Goal: Task Accomplishment & Management: Understand process/instructions

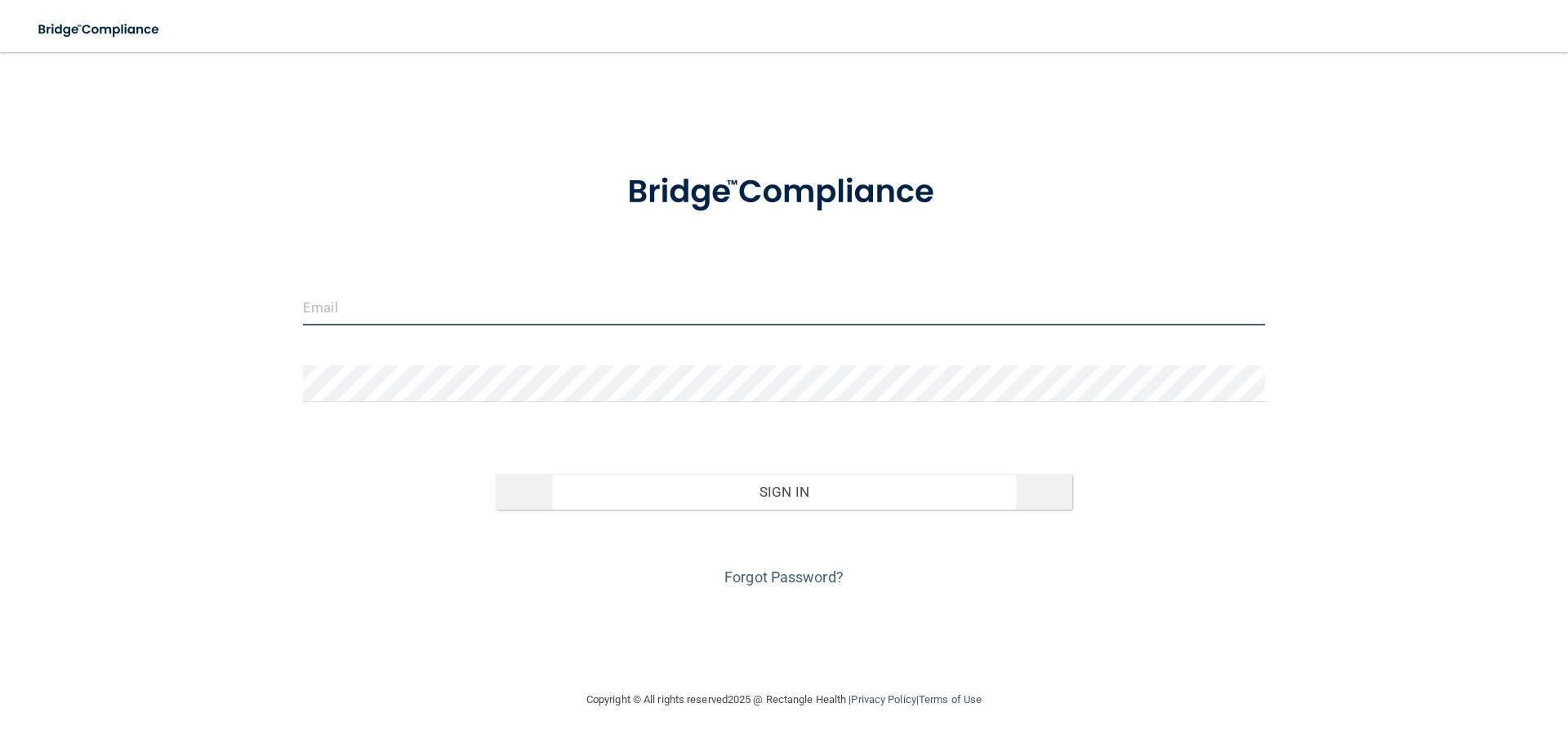
type input "[PERSON_NAME][EMAIL_ADDRESS][PERSON_NAME][DOMAIN_NAME]"
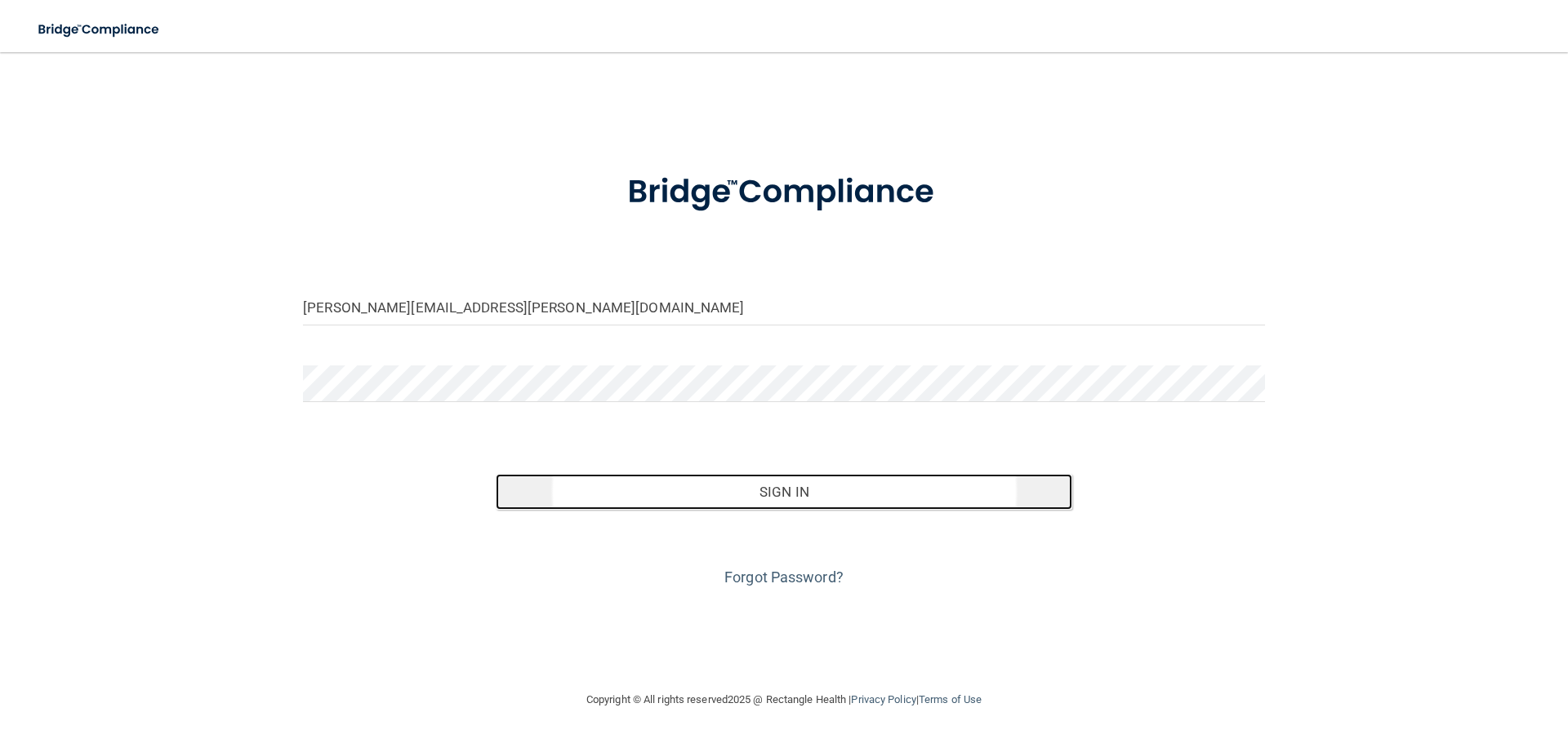
click at [808, 501] on button "Sign In" at bounding box center [784, 492] width 577 height 36
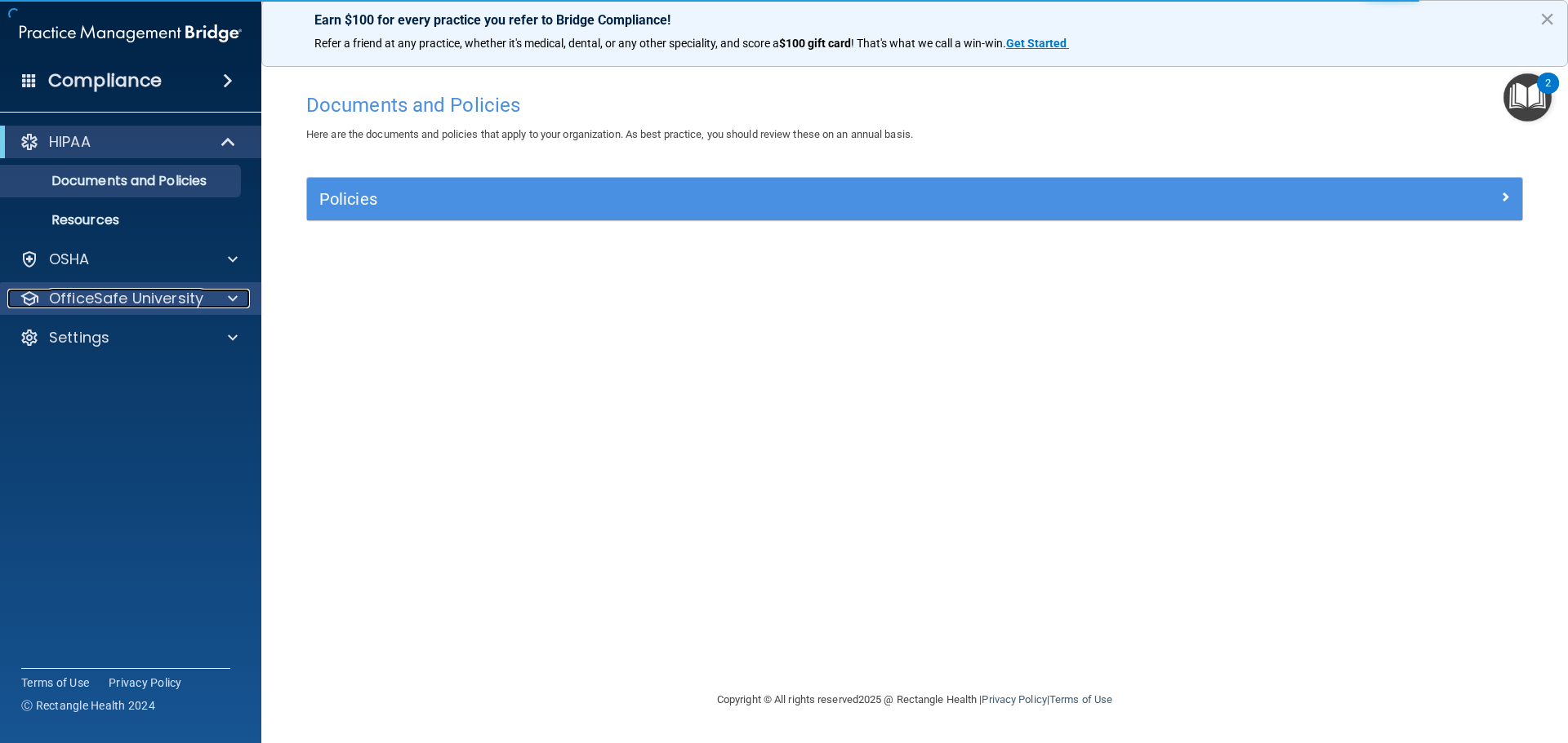
click at [227, 296] on div at bounding box center [230, 299] width 41 height 20
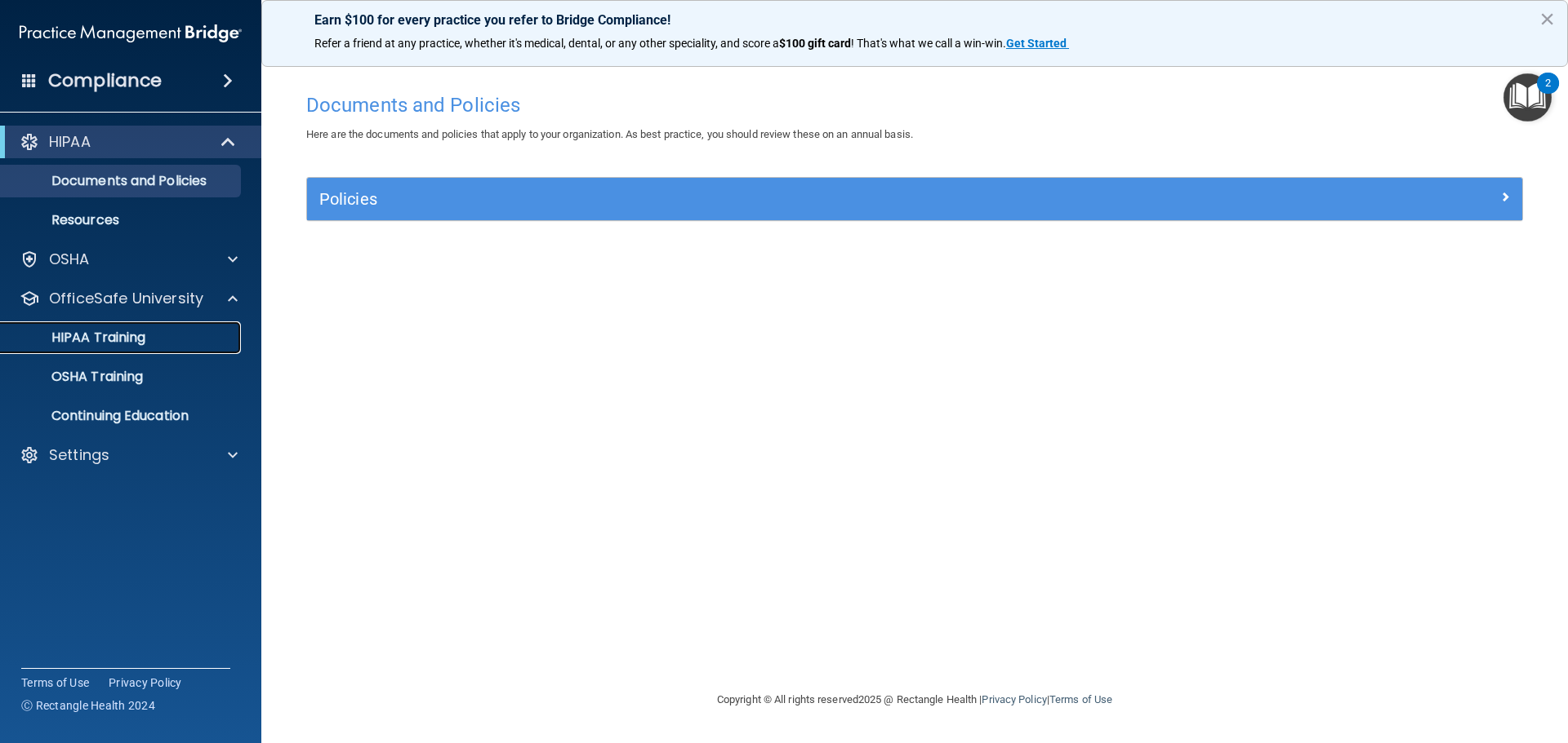
click at [142, 336] on p "HIPAA Training" at bounding box center [78, 337] width 135 height 16
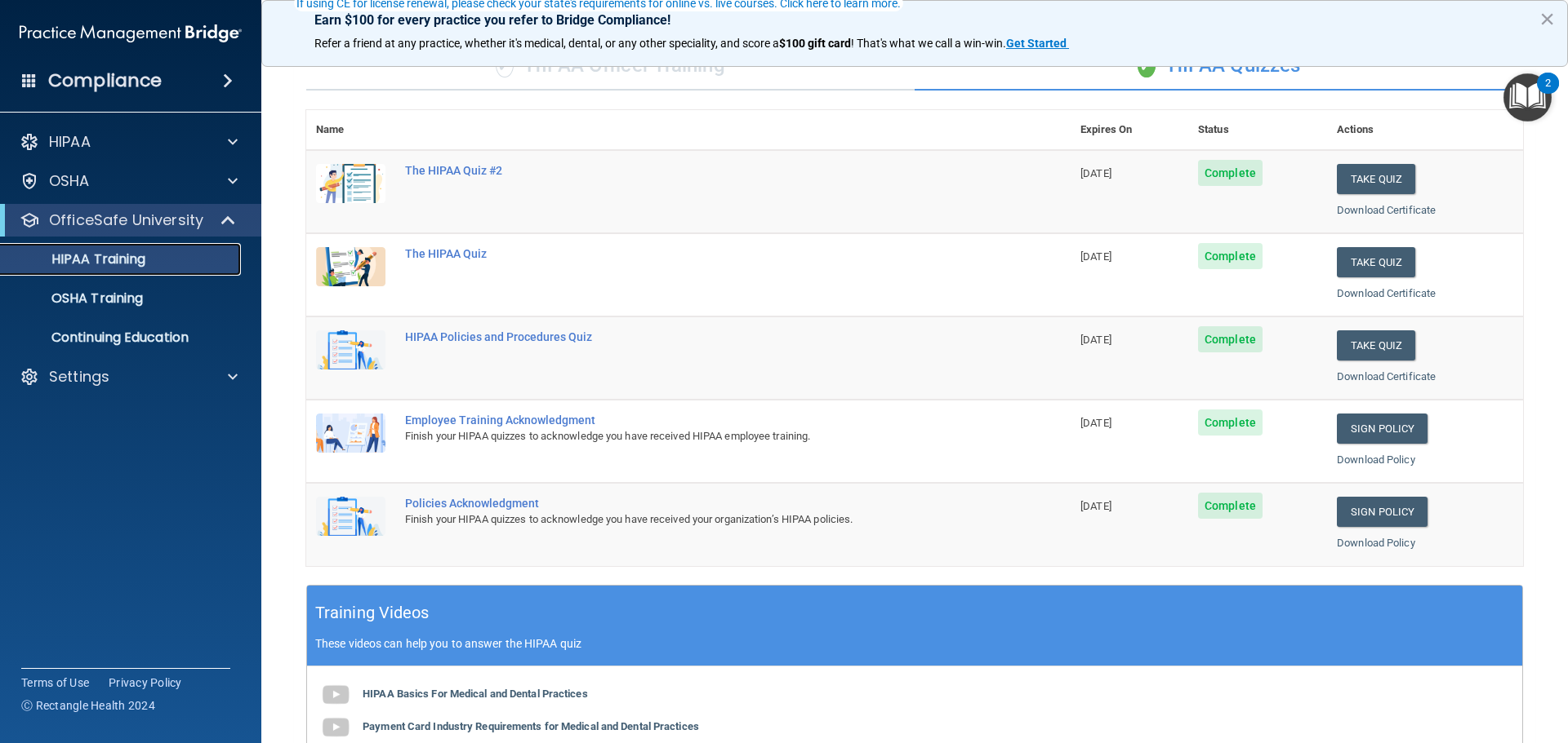
scroll to position [163, 0]
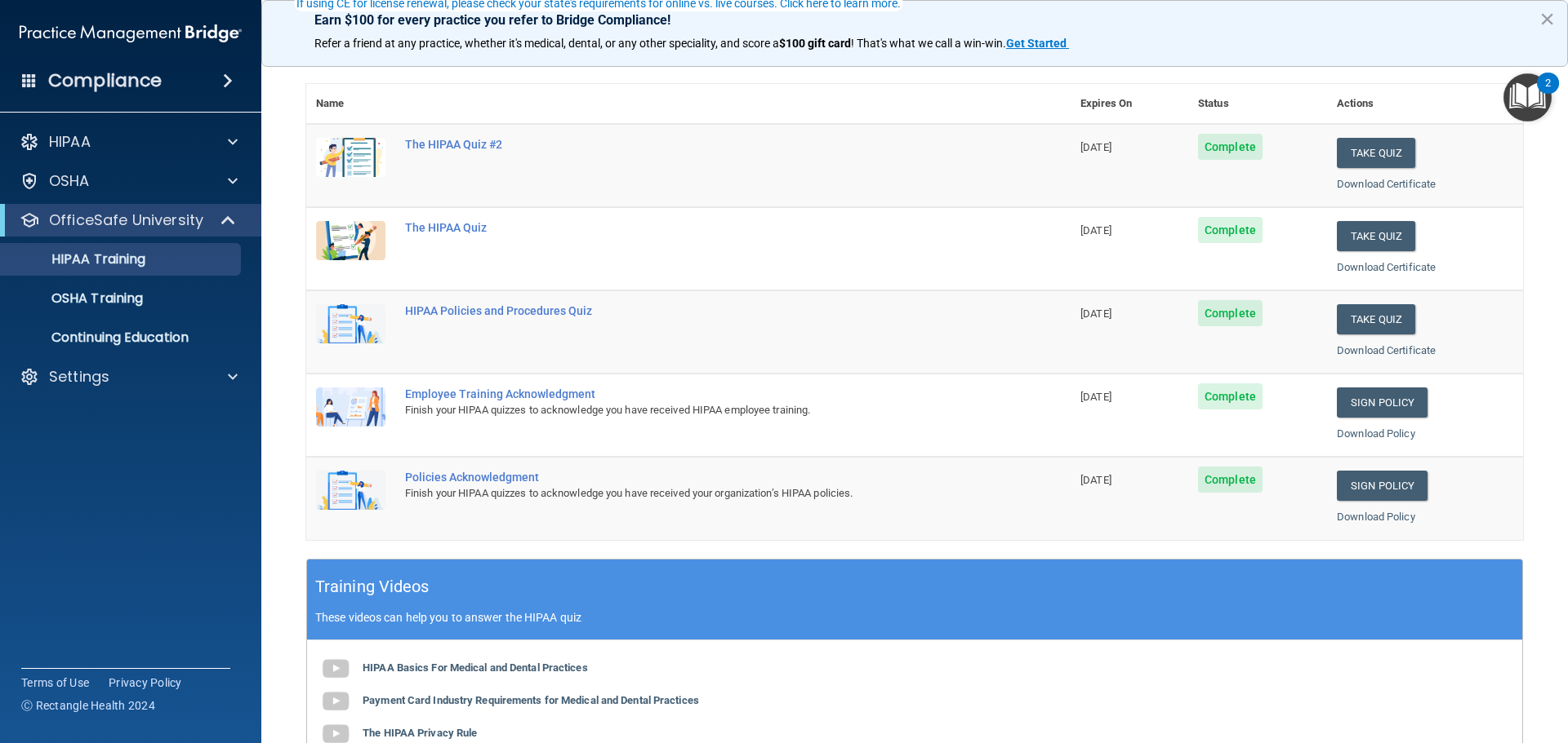
click at [479, 408] on div "Finish your HIPAA quizzes to acknowledge you have received HIPAA employee train…" at bounding box center [697, 411] width 584 height 20
click at [1387, 400] on link "Sign Policy" at bounding box center [1382, 403] width 91 height 31
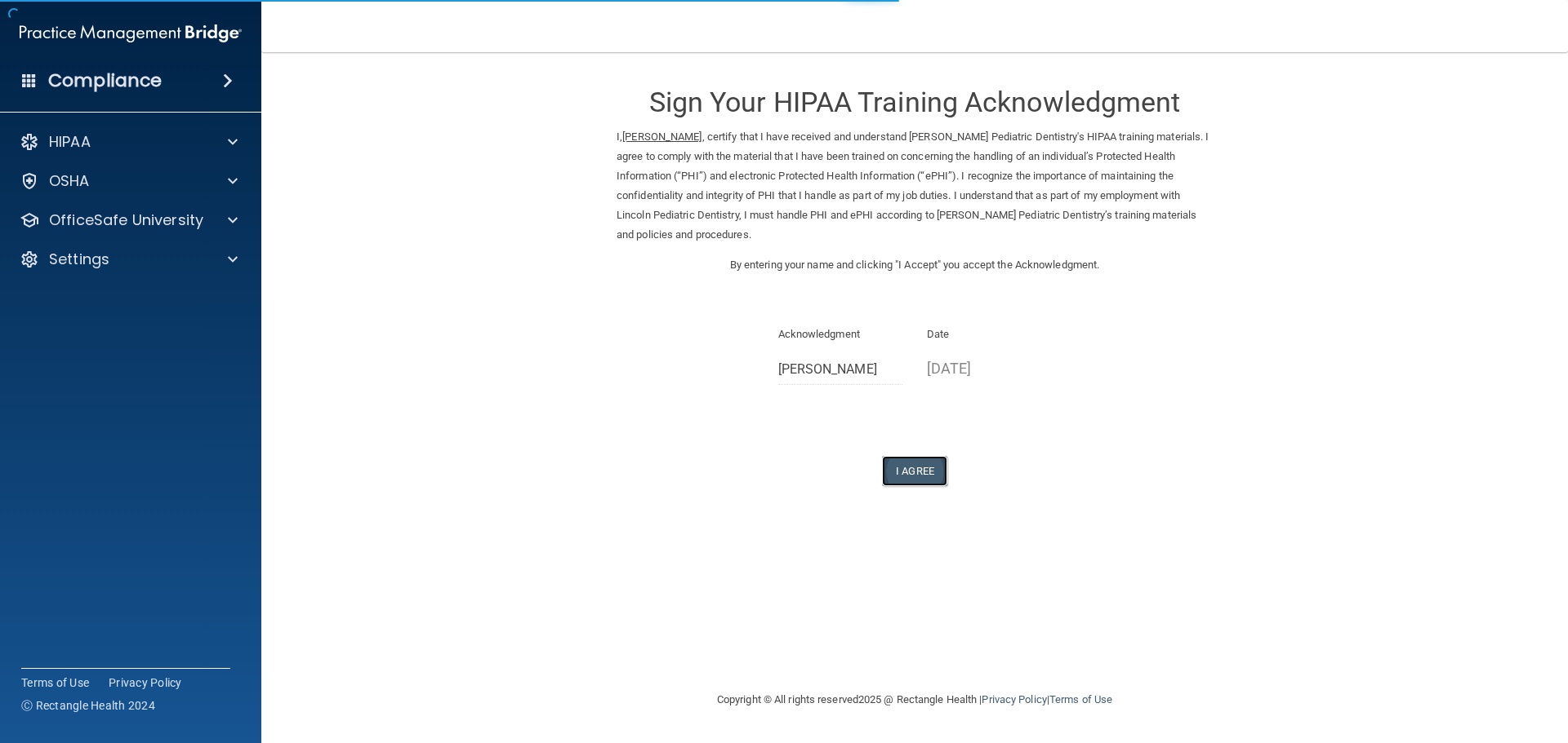
click at [904, 467] on button "I Agree" at bounding box center [915, 471] width 65 height 31
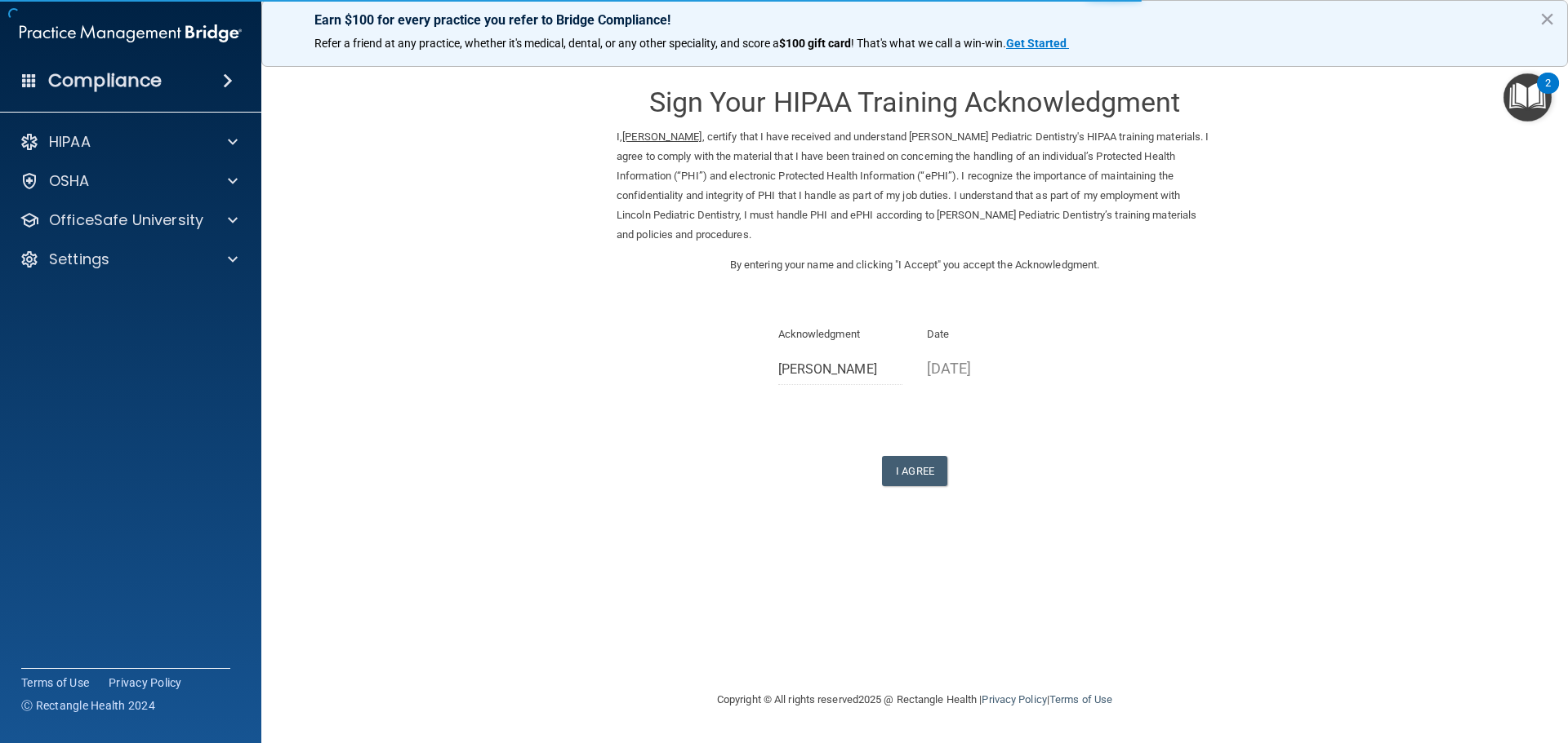
click at [1549, 19] on button "×" at bounding box center [1547, 19] width 16 height 26
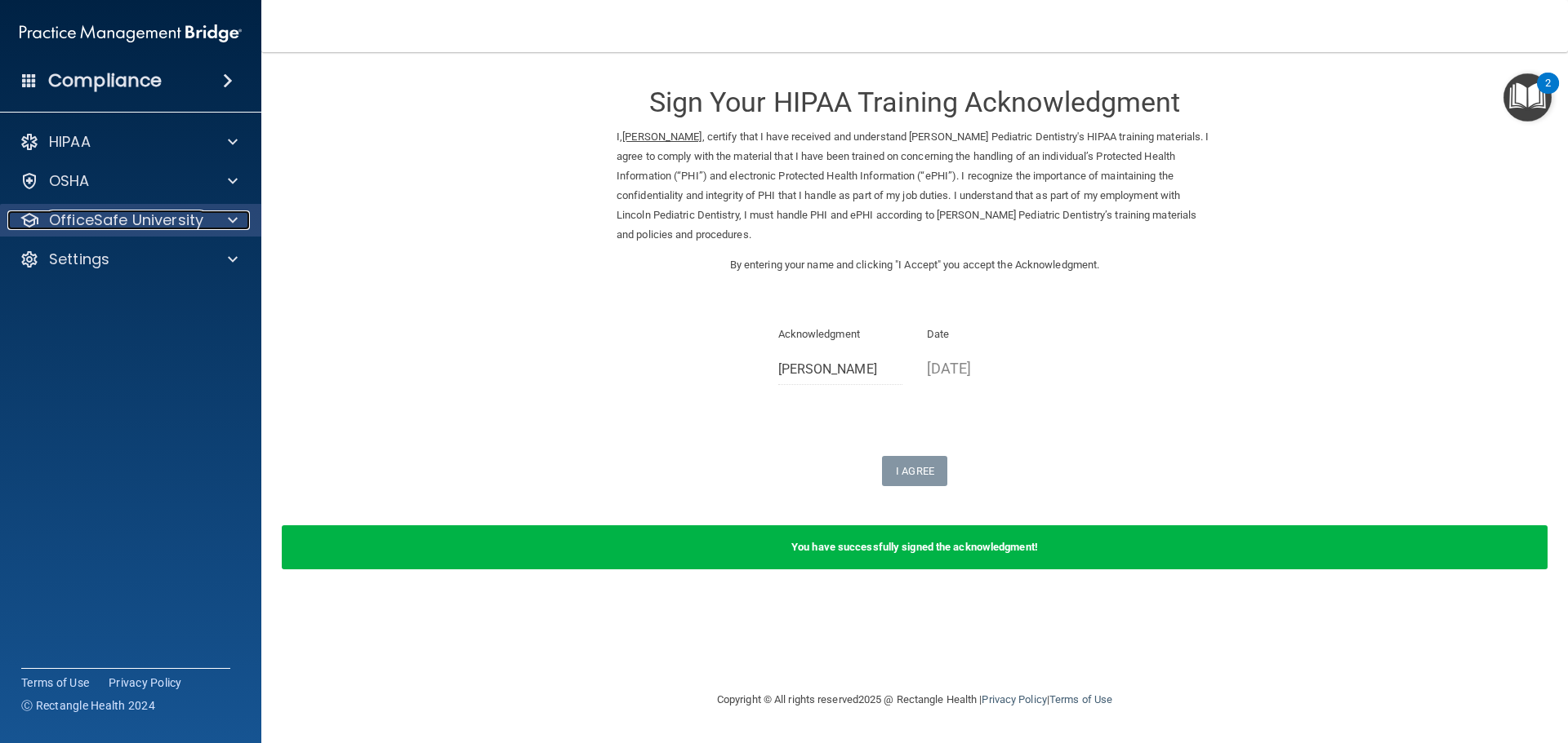
click at [78, 222] on p "OfficeSafe University" at bounding box center [126, 221] width 154 height 20
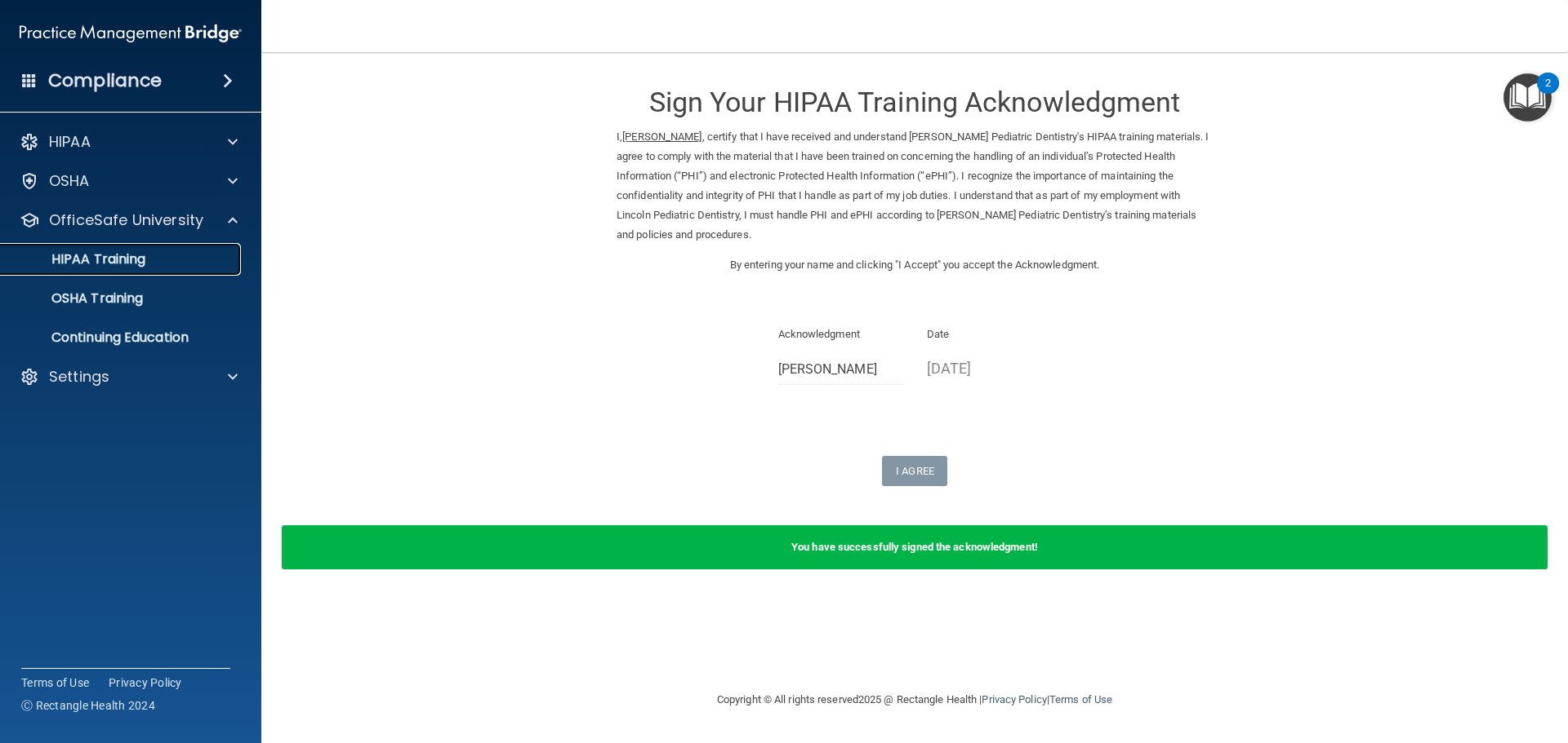
click at [153, 264] on div "HIPAA Training" at bounding box center [122, 259] width 223 height 16
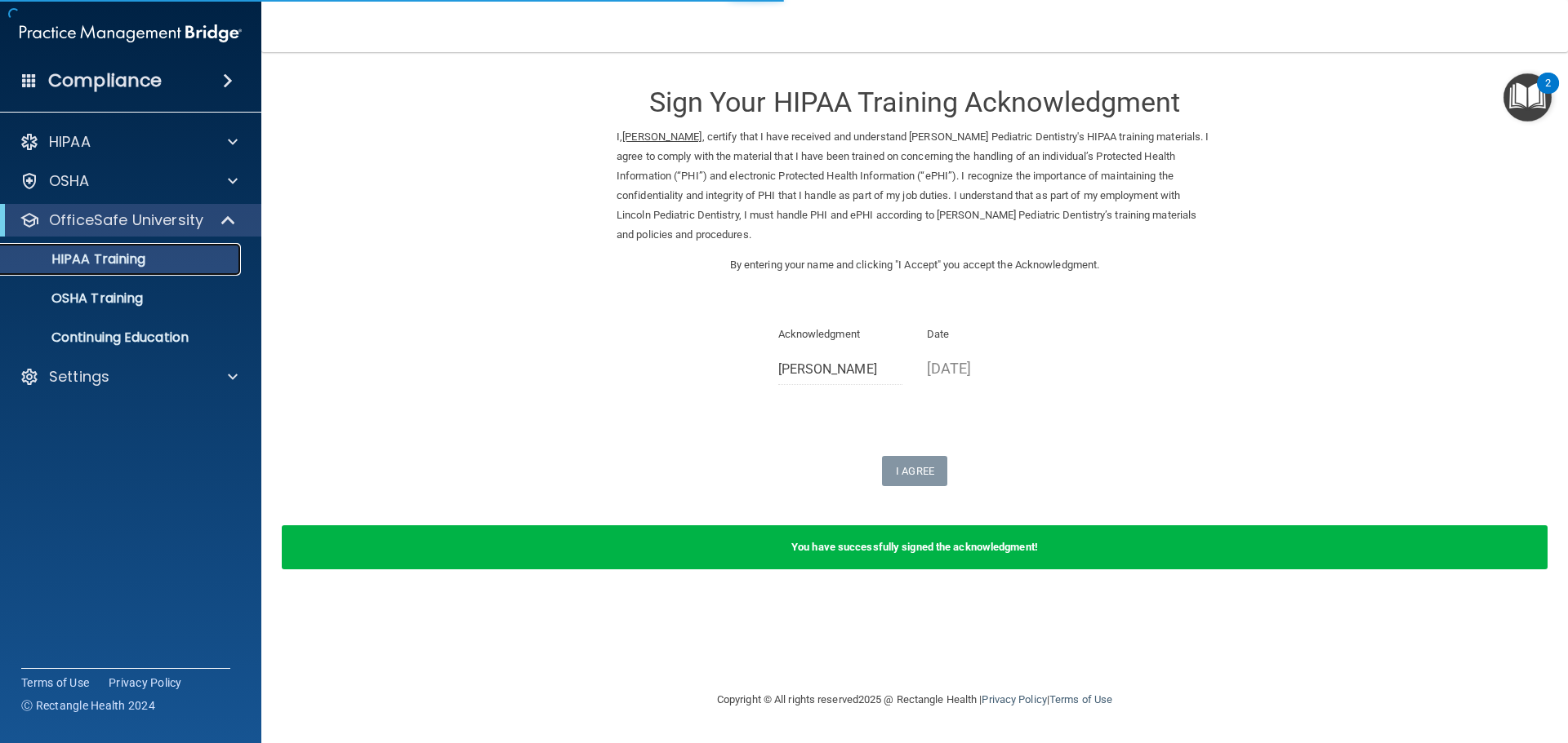
click at [113, 255] on p "HIPAA Training" at bounding box center [78, 259] width 135 height 16
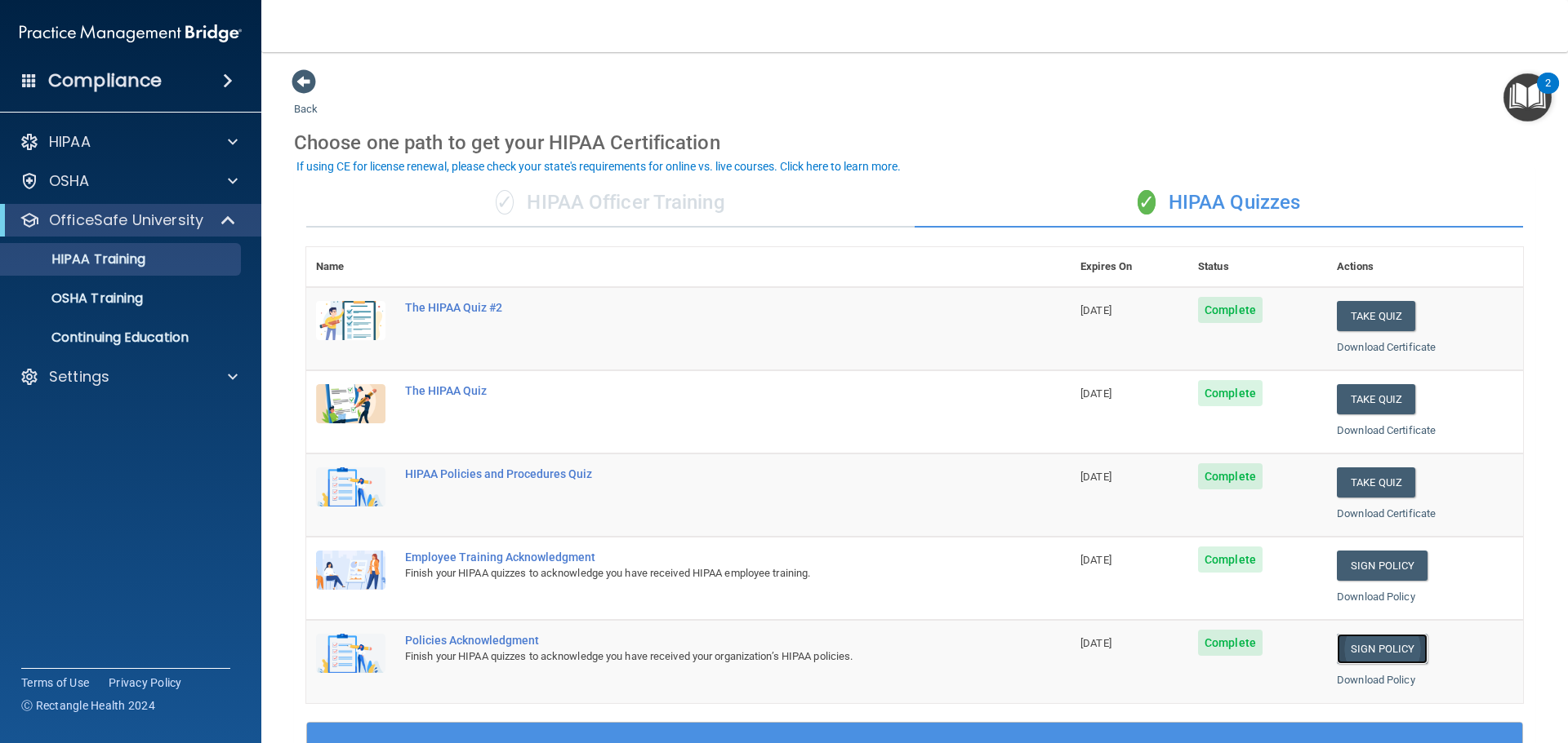
click at [1375, 654] on link "Sign Policy" at bounding box center [1382, 649] width 91 height 31
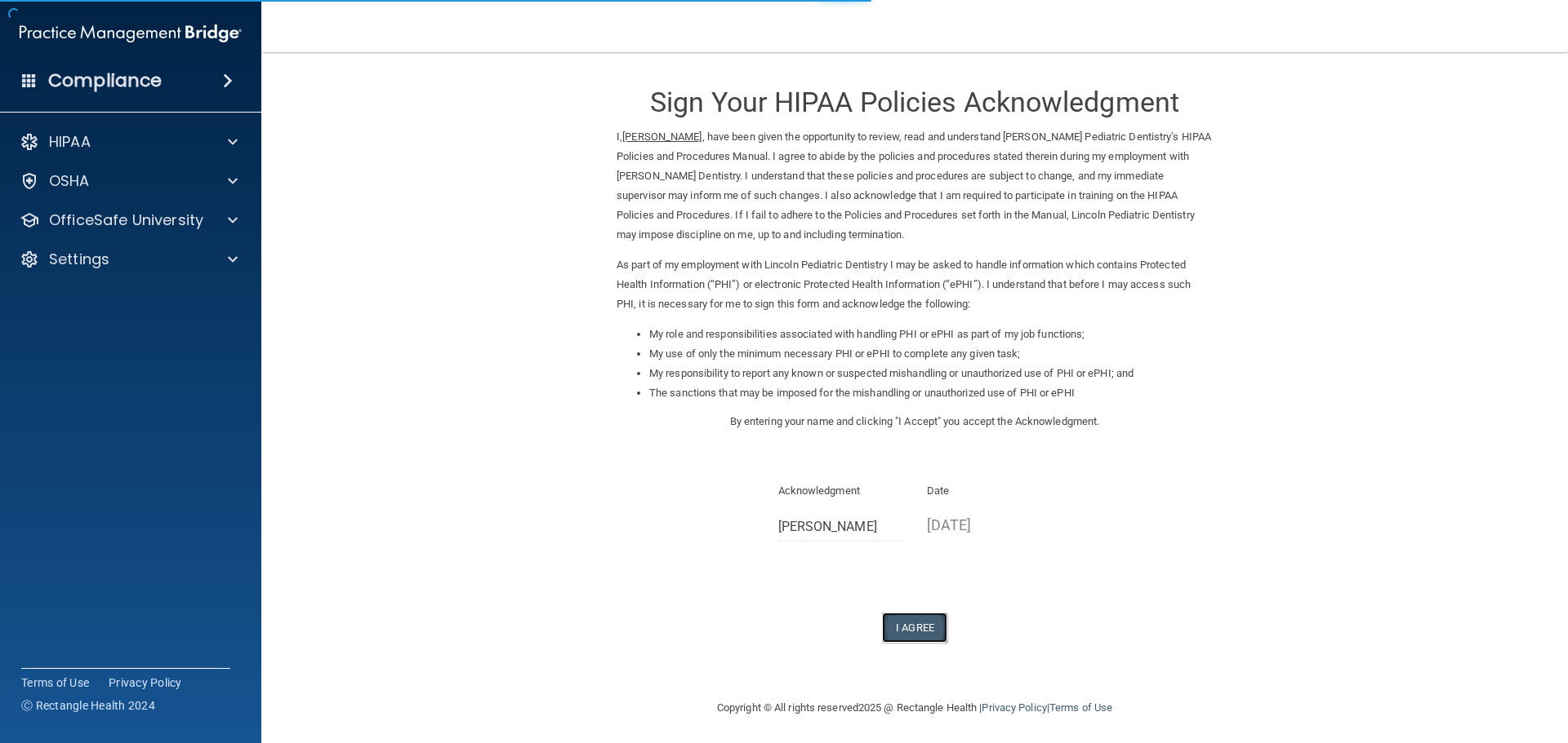
click at [910, 631] on button "I Agree" at bounding box center [915, 627] width 65 height 31
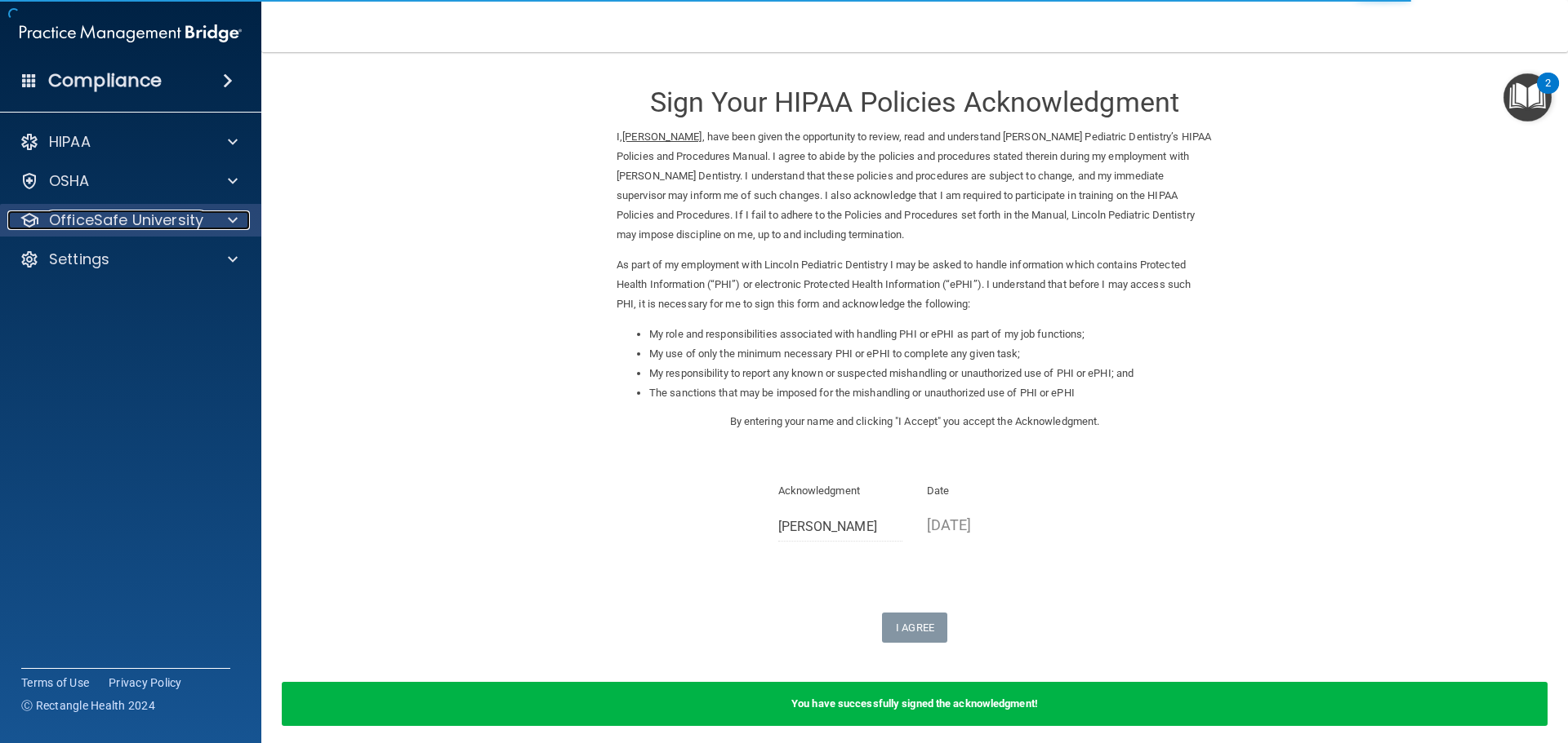
click at [125, 216] on p "OfficeSafe University" at bounding box center [126, 221] width 154 height 20
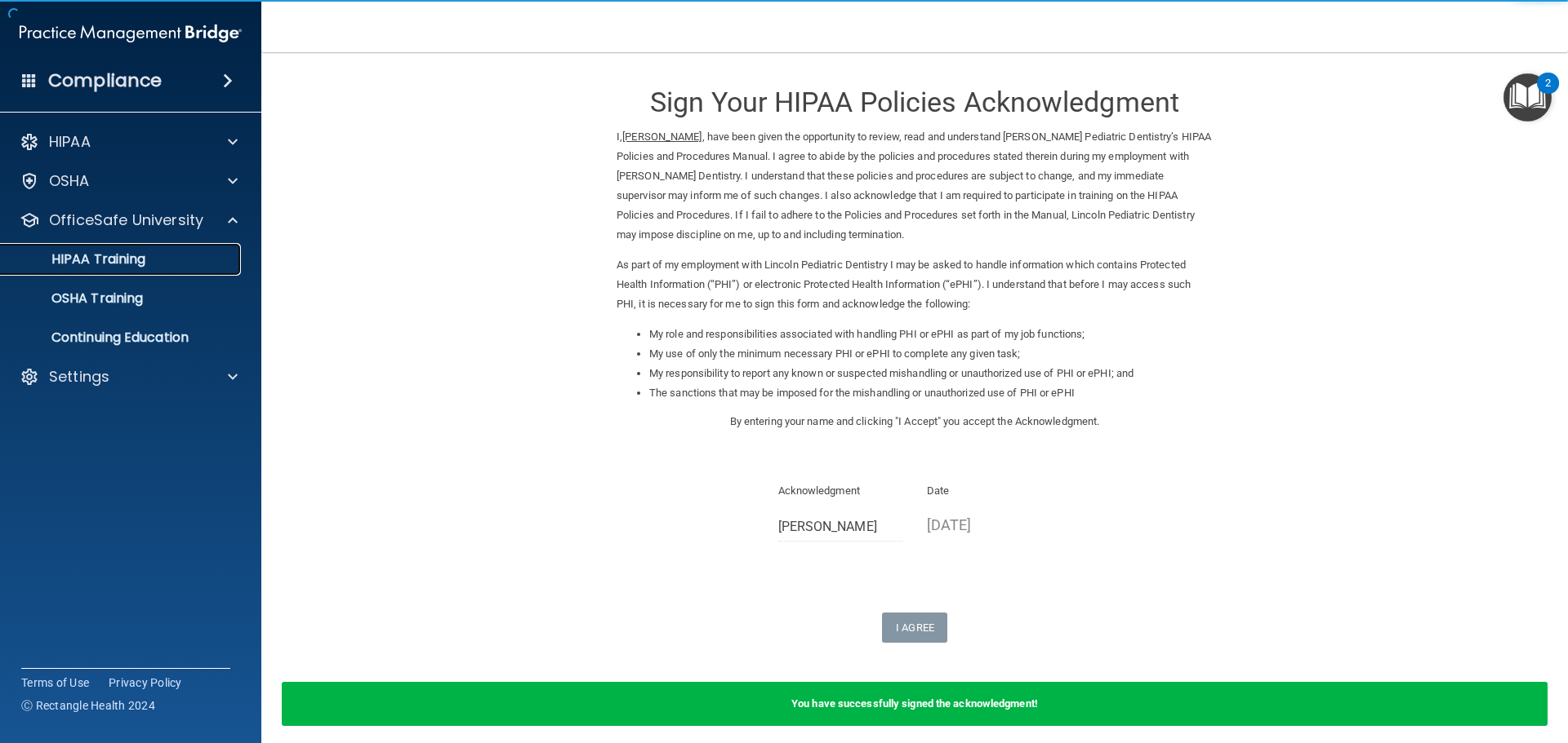
click at [124, 266] on p "HIPAA Training" at bounding box center [78, 259] width 135 height 16
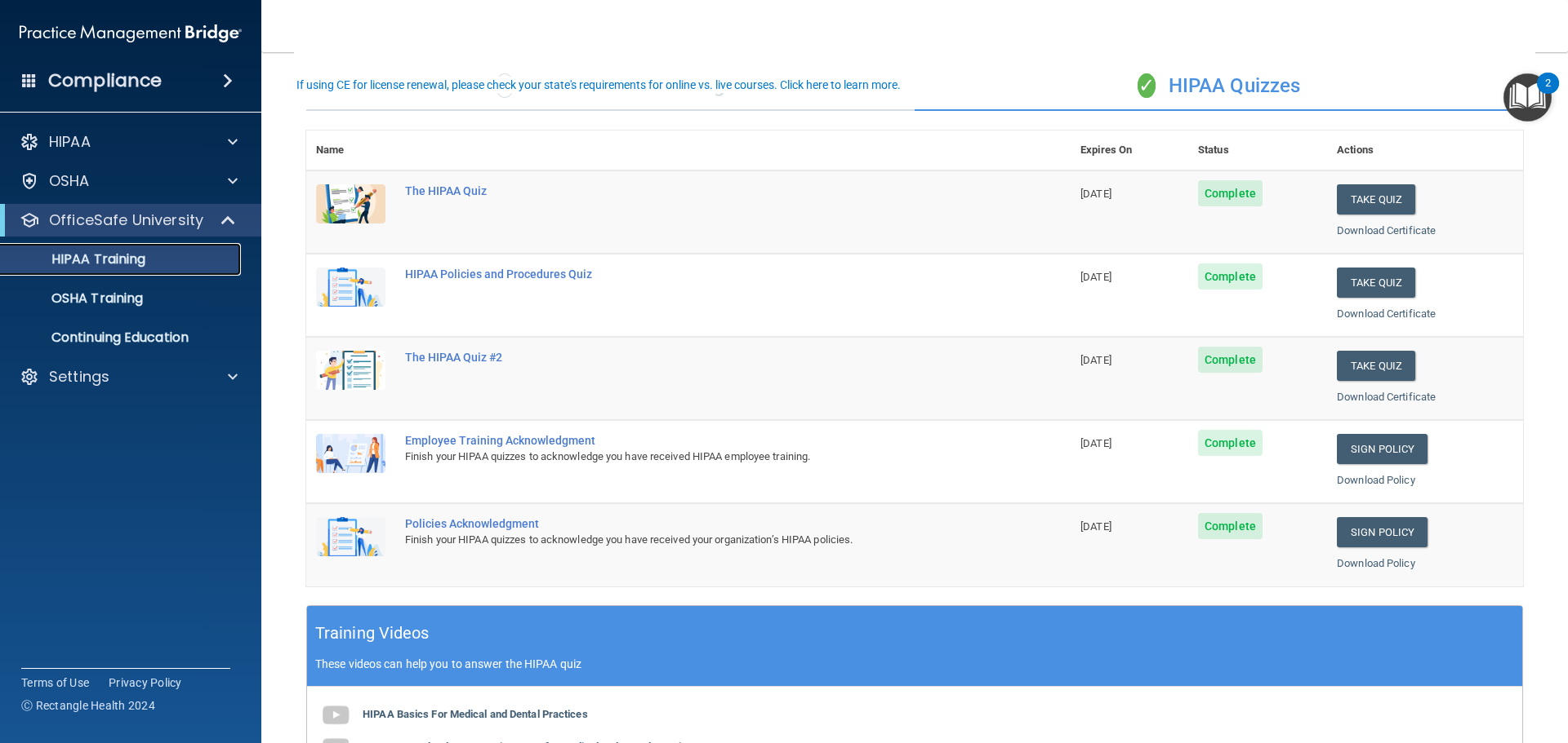
scroll to position [81, 0]
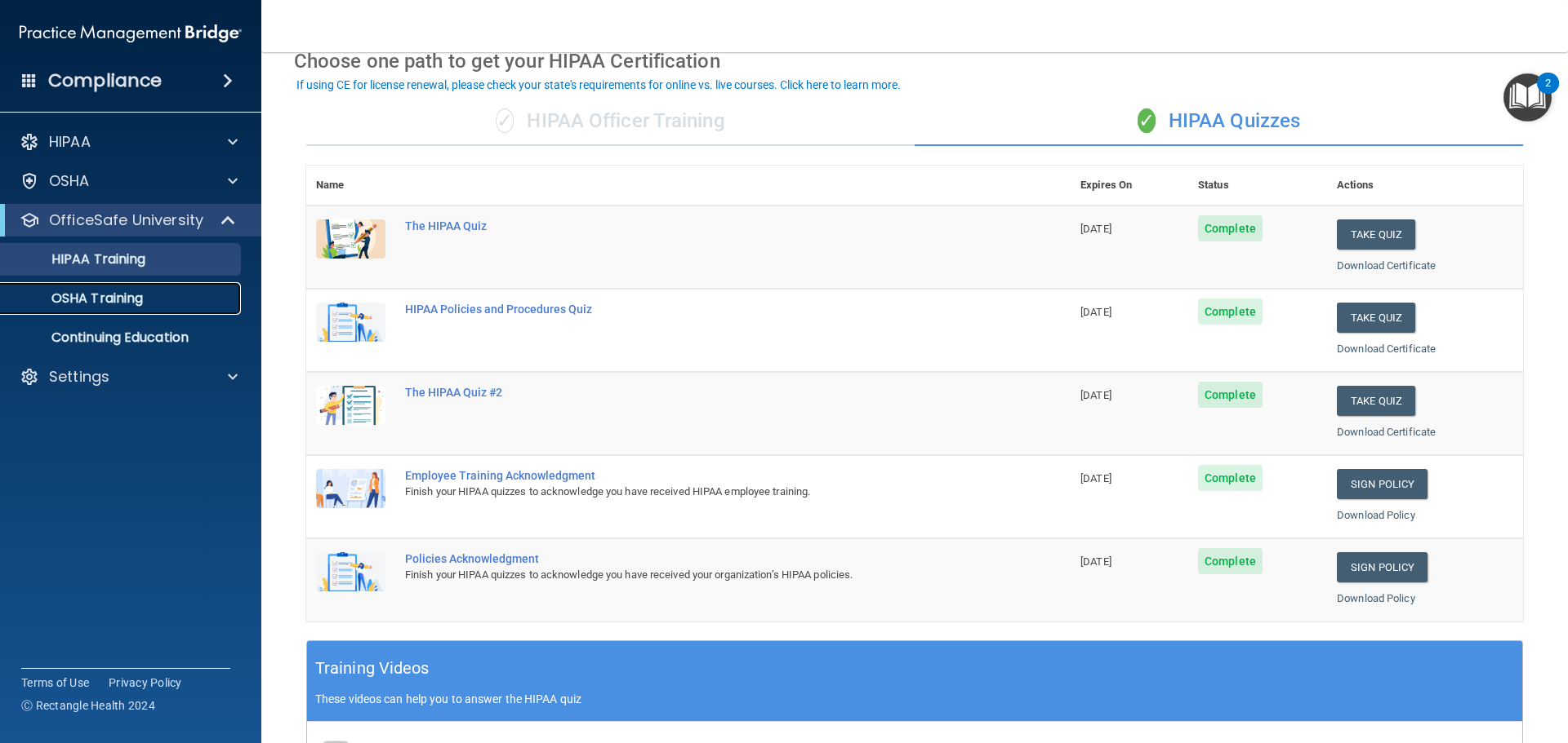
click at [86, 299] on p "OSHA Training" at bounding box center [77, 299] width 133 height 16
